Goal: Find specific page/section: Find specific page/section

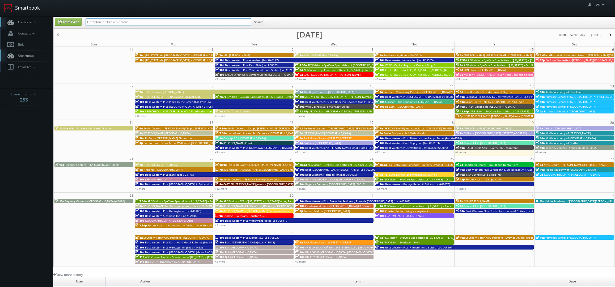
drag, startPoint x: 124, startPoint y: 21, endPoint x: 27, endPoint y: 13, distance: 98.1
click at [27, 13] on body "Smartbook Toggle Side Navigation Toggle Top Navigation Will Will Profile Logout…" at bounding box center [307, 188] width 615 height 376
paste input "(09-09-25) ReBath - Fairview - Tour Only"
drag, startPoint x: 104, startPoint y: 22, endPoint x: 37, endPoint y: 16, distance: 66.9
click at [38, 16] on body "Smartbook Toggle Side Navigation Toggle Top Navigation Will Will Profile Logout…" at bounding box center [307, 188] width 615 height 376
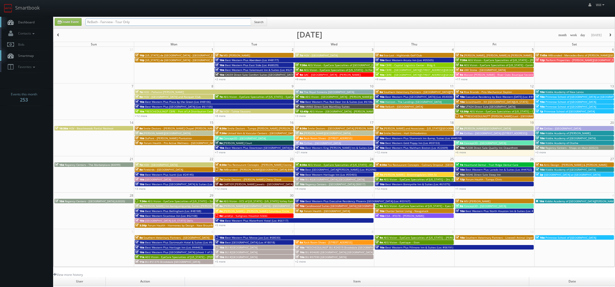
drag, startPoint x: 113, startPoint y: 22, endPoint x: 187, endPoint y: 26, distance: 73.2
click at [186, 26] on input "ReBath - Fairview - Tour Only" at bounding box center [169, 21] width 166 height 7
type input "ReBath - Fairview"
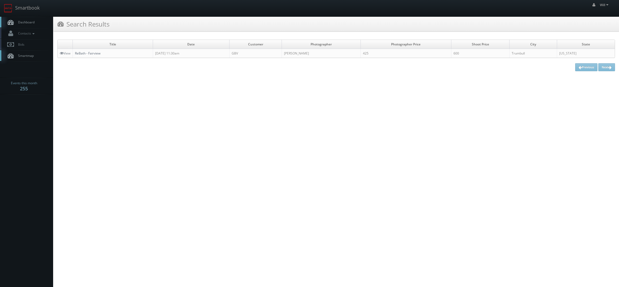
click at [97, 54] on link "ReBath - Fairview" at bounding box center [88, 53] width 26 height 5
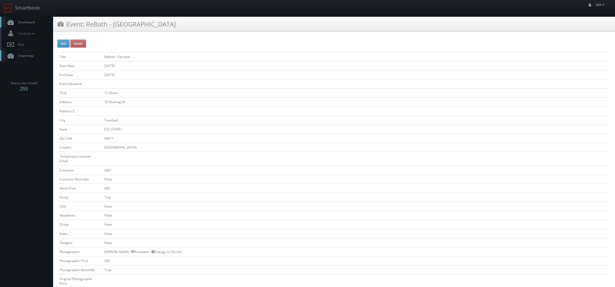
drag, startPoint x: 121, startPoint y: 25, endPoint x: 87, endPoint y: 26, distance: 33.5
click at [87, 26] on div "Event: ReBath - [GEOGRAPHIC_DATA]" at bounding box center [334, 24] width 562 height 15
copy h3 "ReBath - Fairview"
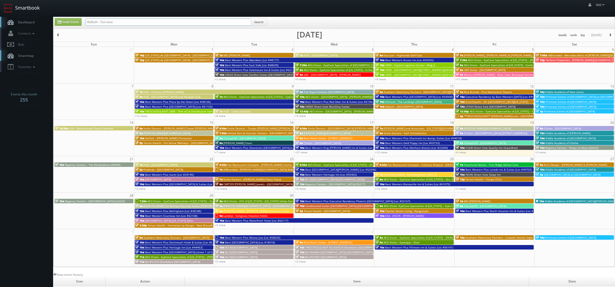
drag, startPoint x: 132, startPoint y: 20, endPoint x: 29, endPoint y: 16, distance: 103.2
click at [36, 16] on body "Smartbook Toggle Side Navigation Toggle Top Navigation Will Will Profile Logout…" at bounding box center [307, 188] width 615 height 376
paste input "(09-09-25) ReBath - Hartford-New Haven - Tour Only"
drag, startPoint x: 104, startPoint y: 21, endPoint x: 36, endPoint y: 7, distance: 69.1
click at [38, 8] on body "Smartbook Toggle Side Navigation Toggle Top Navigation Will Will Profile Logout…" at bounding box center [307, 188] width 615 height 376
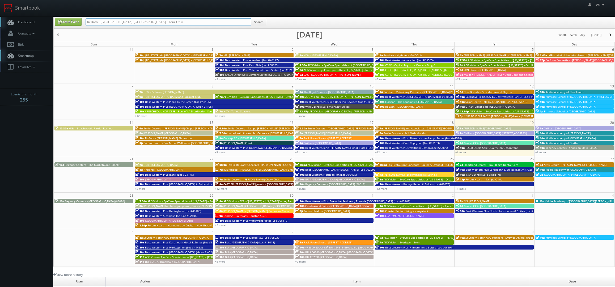
drag, startPoint x: 133, startPoint y: 21, endPoint x: 248, endPoint y: 30, distance: 115.4
click at [244, 29] on div "Create Event ReBath - Hartford-New Haven - Tour Only Search month week day toda…" at bounding box center [334, 142] width 562 height 250
drag, startPoint x: 114, startPoint y: 20, endPoint x: 25, endPoint y: 7, distance: 90.3
click at [25, 7] on body "Smartbook Toggle Side Navigation Toggle Top Navigation Will Will Profile Logout…" at bounding box center [307, 188] width 615 height 376
type input "ReBath - [GEOGRAPHIC_DATA]-[GEOGRAPHIC_DATA]"
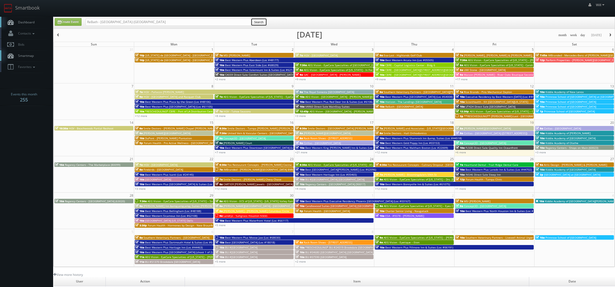
click at [256, 24] on button "Search" at bounding box center [259, 22] width 16 height 8
click at [115, 22] on input "ReBath - [GEOGRAPHIC_DATA]-[GEOGRAPHIC_DATA]" at bounding box center [169, 21] width 166 height 7
type input "ReBath - [GEOGRAPHIC_DATA] [GEOGRAPHIC_DATA]"
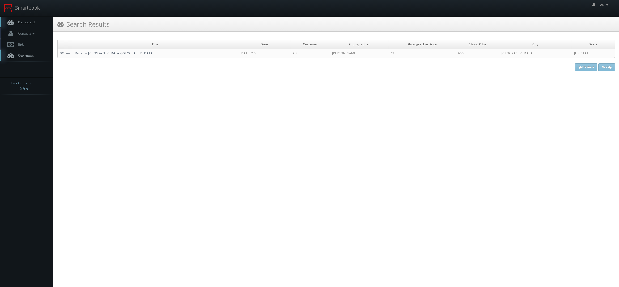
click at [78, 54] on link "ReBath - [GEOGRAPHIC_DATA]-[GEOGRAPHIC_DATA]" at bounding box center [114, 53] width 79 height 5
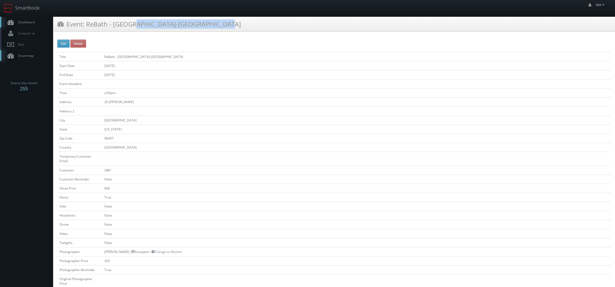
drag, startPoint x: 159, startPoint y: 24, endPoint x: 86, endPoint y: 22, distance: 72.6
click at [86, 22] on div "Event: ReBath - [GEOGRAPHIC_DATA]-[GEOGRAPHIC_DATA]" at bounding box center [334, 24] width 562 height 15
copy h3 "ReBath - [GEOGRAPHIC_DATA]-[GEOGRAPHIC_DATA]"
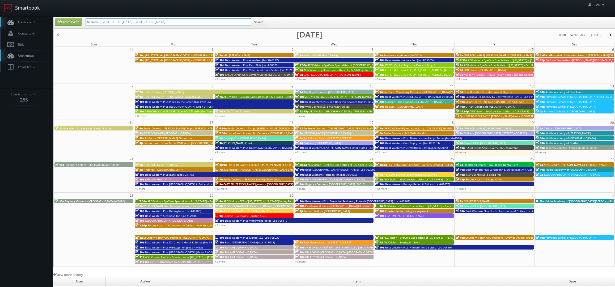
drag, startPoint x: 89, startPoint y: 11, endPoint x: 3, endPoint y: 2, distance: 86.0
click at [3, 2] on body "Smartbook Toggle Side Navigation Toggle Top Navigation Will Will Profile Logout…" at bounding box center [307, 188] width 615 height 376
paste input "([DATE]) ReBath - [GEOGRAPHIC_DATA] - Tour Only"
drag, startPoint x: 90, startPoint y: 20, endPoint x: -7, endPoint y: 5, distance: 97.6
click at [0, 5] on html "Smartbook Toggle Side Navigation Toggle Top Navigation Will Will Profile Logout…" at bounding box center [307, 188] width 615 height 376
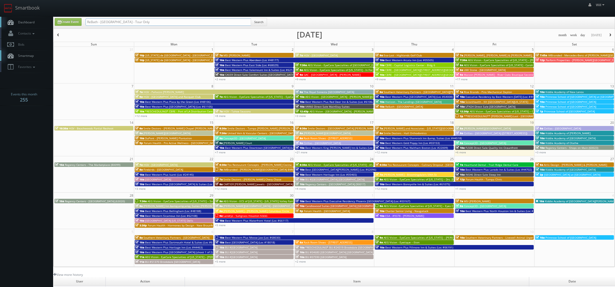
drag, startPoint x: 112, startPoint y: 21, endPoint x: 214, endPoint y: 15, distance: 102.5
click at [214, 15] on body "Smartbook Toggle Side Navigation Toggle Top Navigation Will Will Profile Logout…" at bounding box center [307, 188] width 615 height 376
type input "ReBath - [GEOGRAPHIC_DATA]"
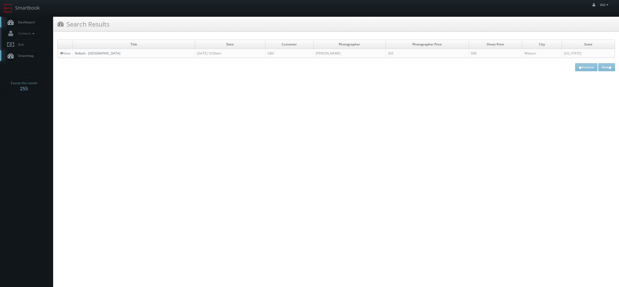
click at [87, 53] on link "ReBath - [GEOGRAPHIC_DATA]" at bounding box center [97, 53] width 45 height 5
